Goal: Find specific page/section: Find specific page/section

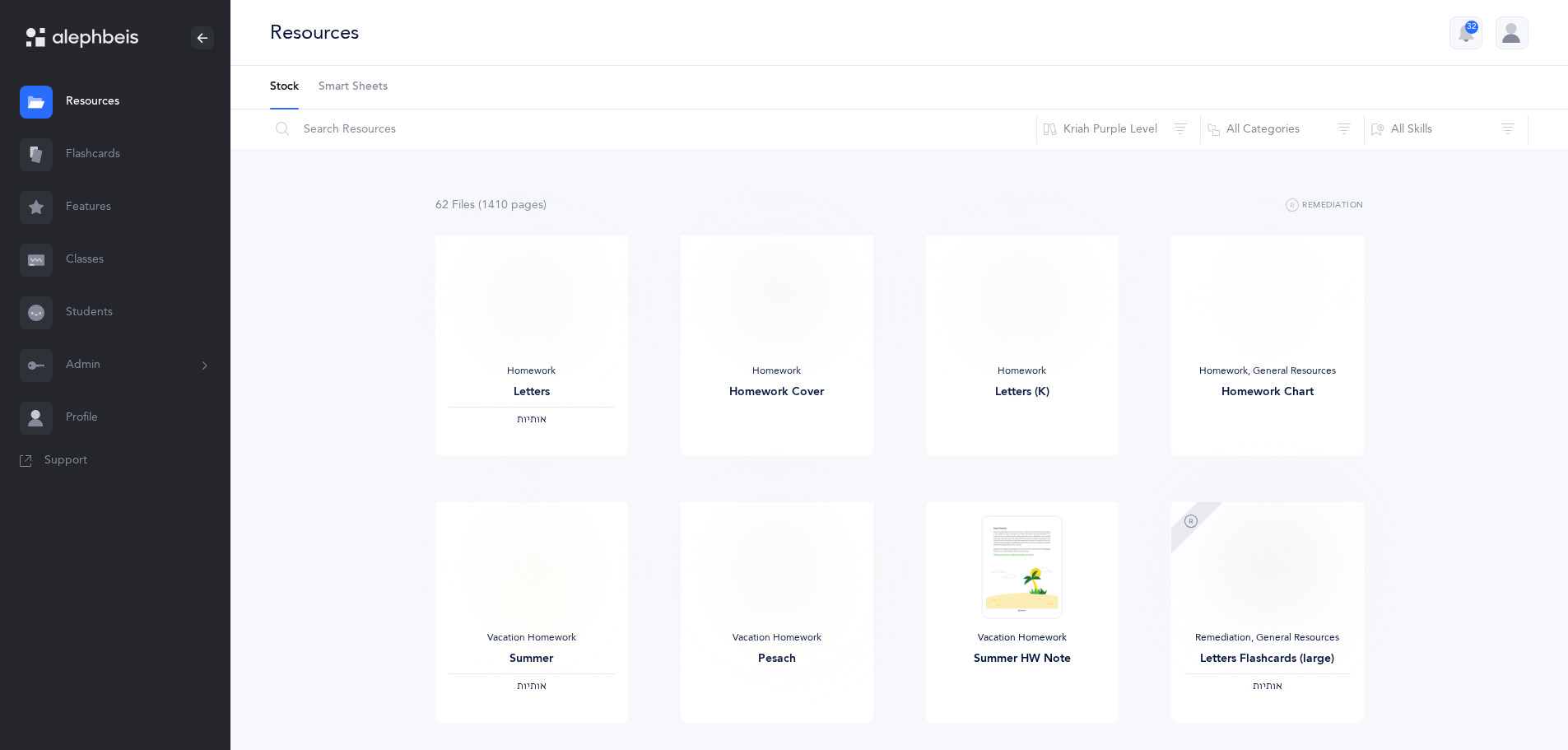
click at [80, 369] on button "Admin" at bounding box center [115, 365] width 230 height 53
click at [105, 476] on link "Classrooms" at bounding box center [148, 482] width 165 height 36
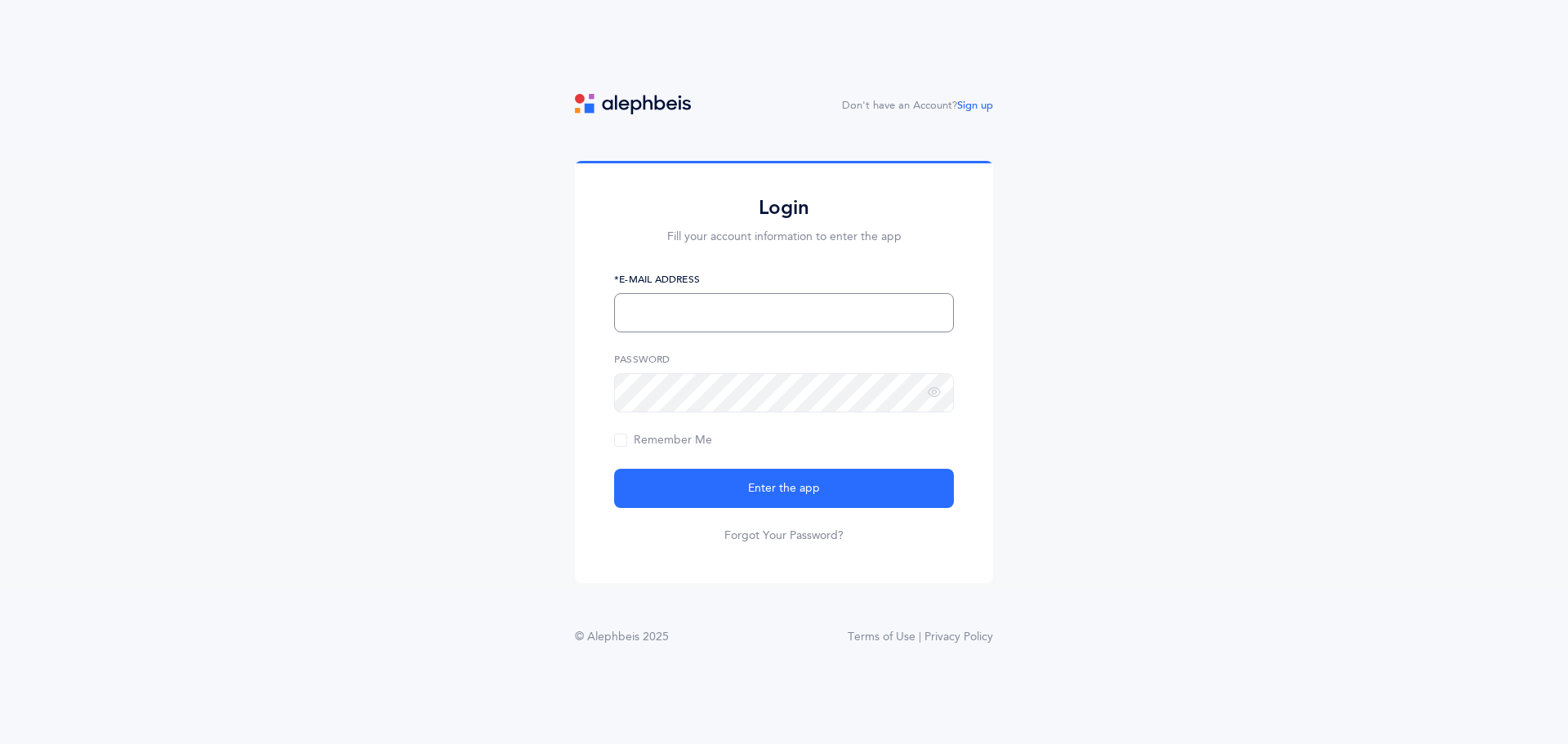
click at [676, 300] on input "text" at bounding box center [783, 312] width 340 height 39
click at [435, 421] on div "Login Fill your account information to enter the app *E-Mail Address This field…" at bounding box center [784, 375] width 1568 height 429
click at [682, 303] on input "text" at bounding box center [783, 312] width 340 height 39
